Goal: Use online tool/utility: Use online tool/utility

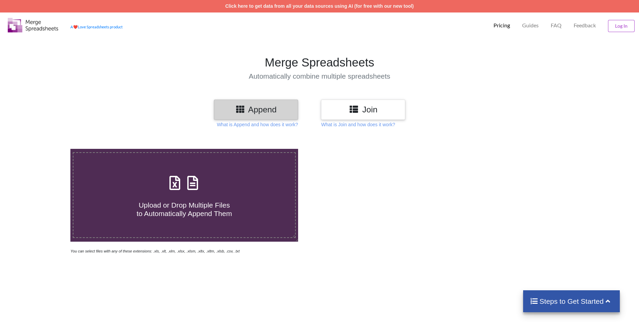
click at [178, 195] on h4 "Upload or Drop Multiple Files to Automatically Append Them" at bounding box center [184, 205] width 222 height 26
click at [46, 149] on input "Upload or Drop Multiple Files to Automatically Append Them" at bounding box center [46, 149] width 0 height 0
type input "C:\fakepath\GSTR1_24-25.xlsx"
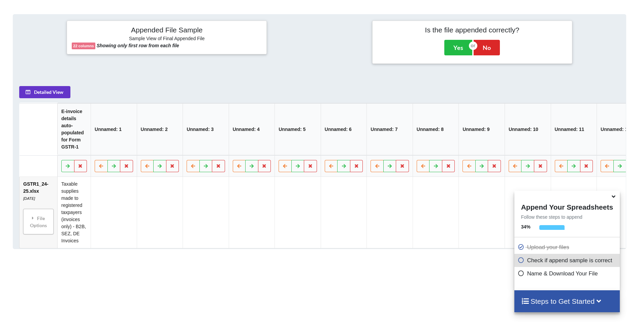
scroll to position [275, 0]
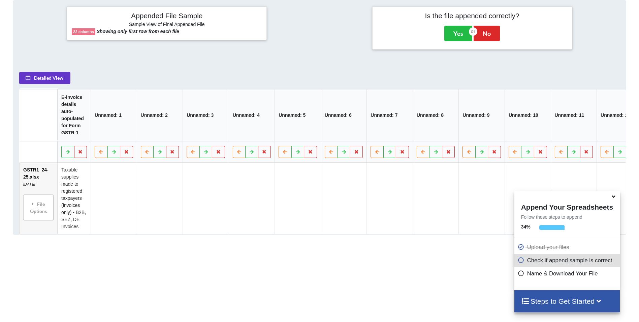
click at [613, 195] on icon at bounding box center [613, 195] width 7 height 6
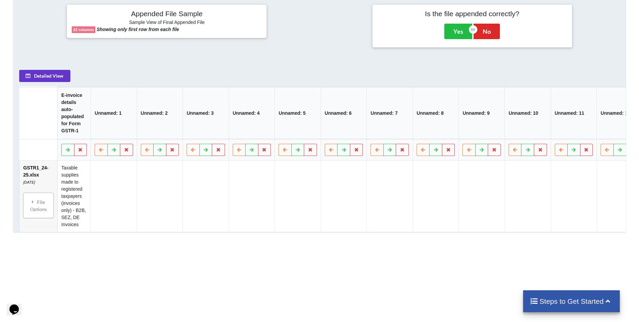
scroll to position [273, 0]
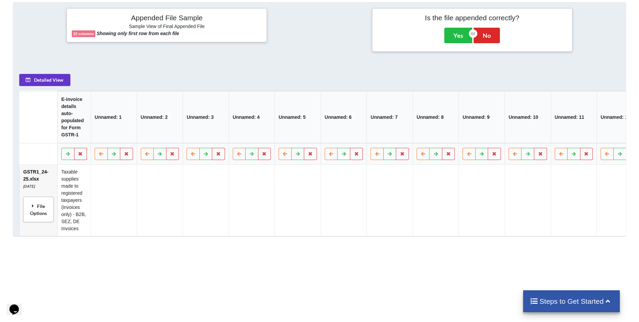
click at [32, 208] on icon at bounding box center [33, 205] width 6 height 5
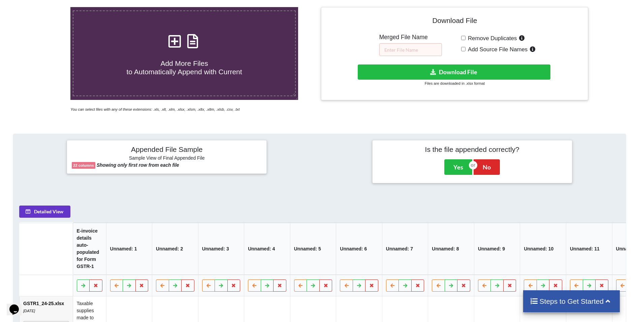
scroll to position [138, 0]
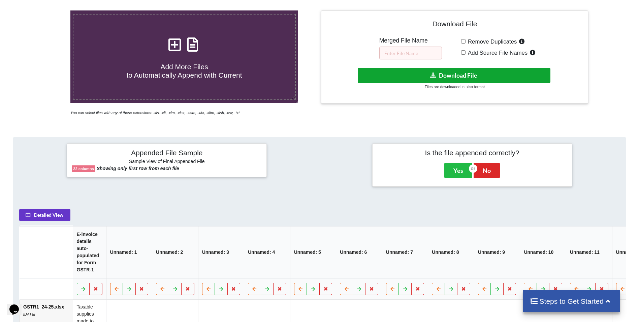
click at [454, 74] on button "Download File" at bounding box center [454, 75] width 193 height 15
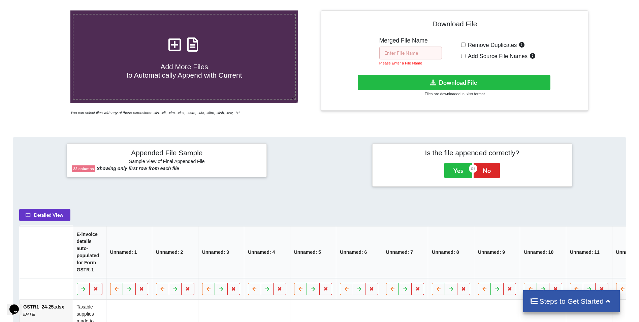
click at [398, 51] on input "text" at bounding box center [410, 53] width 63 height 13
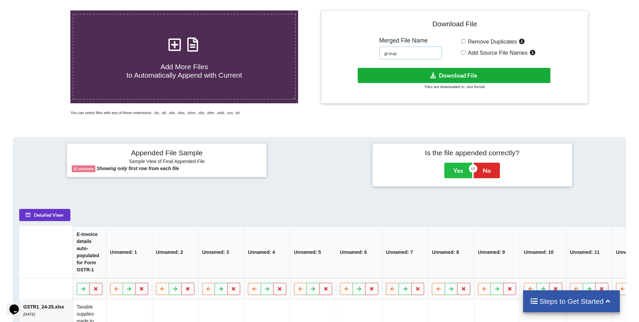
type input "group"
click at [436, 79] on button "Download File" at bounding box center [454, 75] width 193 height 15
